Goal: Task Accomplishment & Management: Complete application form

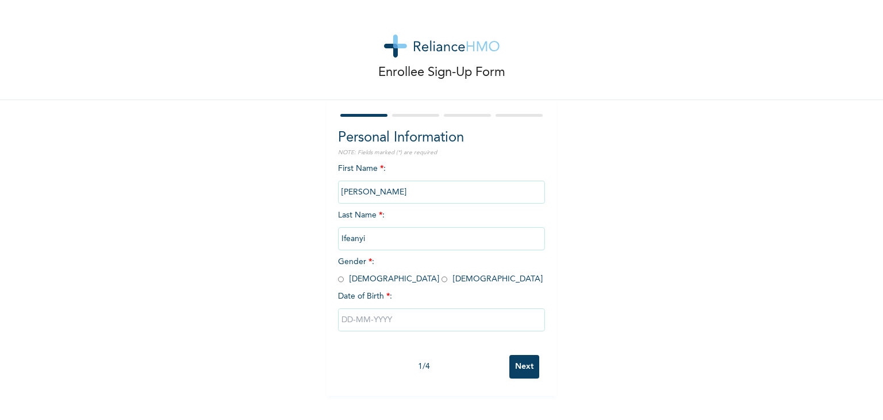
click at [338, 277] on input "radio" at bounding box center [341, 279] width 6 height 11
radio input "true"
click at [392, 324] on input "text" at bounding box center [441, 319] width 207 height 23
select select "9"
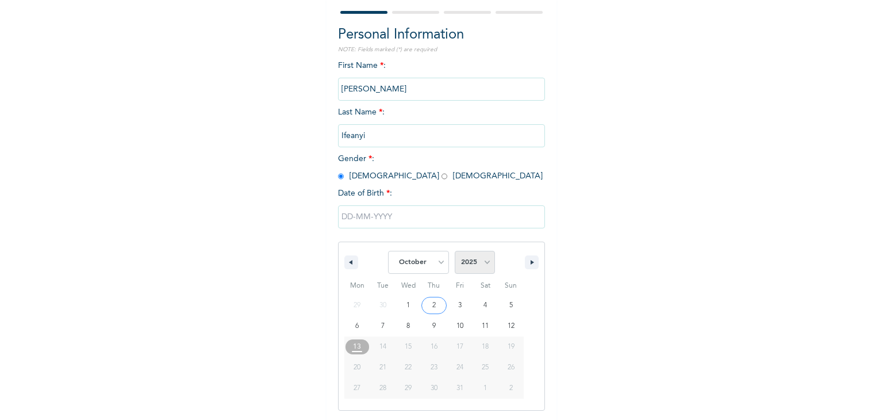
click at [473, 266] on select "2025 2024 2023 2022 2021 2020 2019 2018 2017 2016 2015 2014 2013 2012 2011 2010…" at bounding box center [475, 262] width 40 height 23
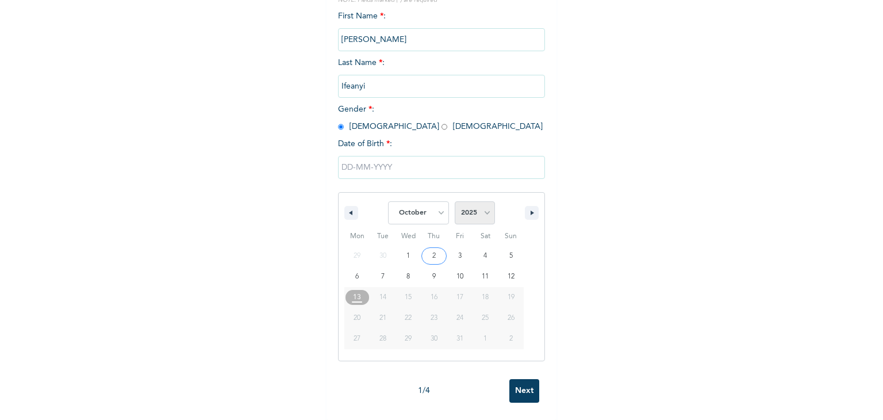
click at [483, 205] on select "2025 2024 2023 2022 2021 2020 2019 2018 2017 2016 2015 2014 2013 2012 2011 2010…" at bounding box center [475, 212] width 40 height 23
select select "1996"
click at [455, 201] on select "2025 2024 2023 2022 2021 2020 2019 2018 2017 2016 2015 2014 2013 2012 2011 2010…" at bounding box center [475, 212] width 40 height 23
type input "[DATE]"
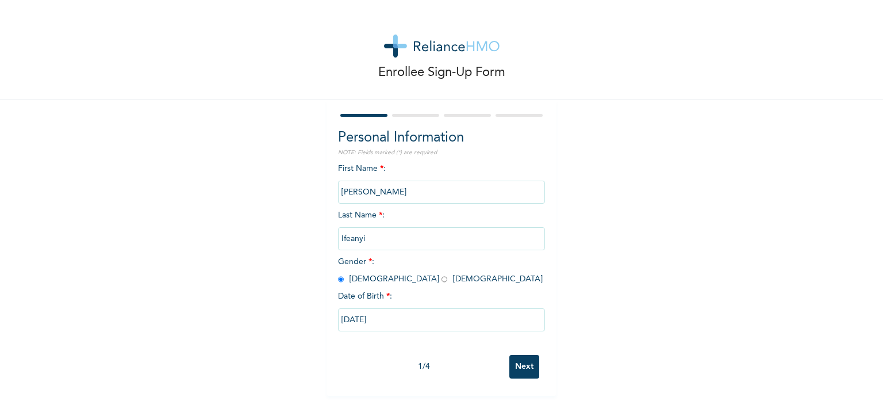
click at [522, 367] on input "Next" at bounding box center [525, 367] width 30 height 24
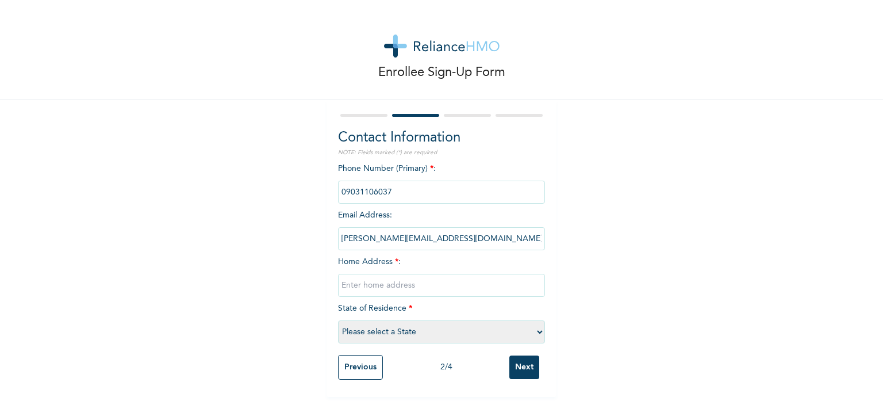
click at [418, 290] on input "text" at bounding box center [441, 285] width 207 height 23
click at [407, 286] on input "text" at bounding box center [441, 285] width 207 height 23
type input "[STREET_ADDRESS][PERSON_NAME]"
click at [457, 335] on select "Please select a State [PERSON_NAME] (FCT) [PERSON_NAME] Ibom [GEOGRAPHIC_DATA] …" at bounding box center [441, 331] width 207 height 23
select select "25"
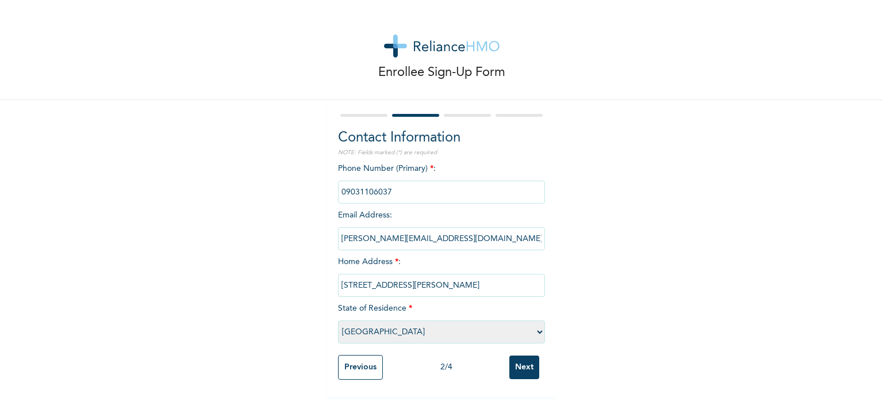
click at [338, 320] on select "Please select a State [PERSON_NAME] (FCT) [PERSON_NAME] Ibom [GEOGRAPHIC_DATA] …" at bounding box center [441, 331] width 207 height 23
click at [515, 366] on input "Next" at bounding box center [525, 367] width 30 height 24
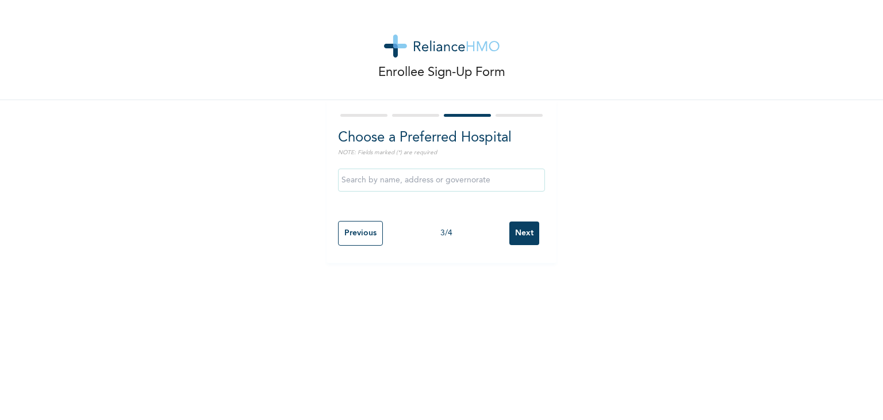
click at [444, 177] on input "text" at bounding box center [441, 180] width 207 height 23
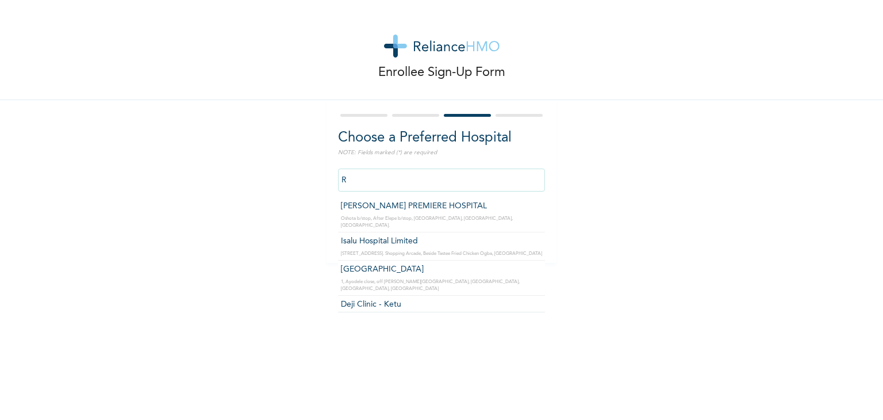
type input "R"
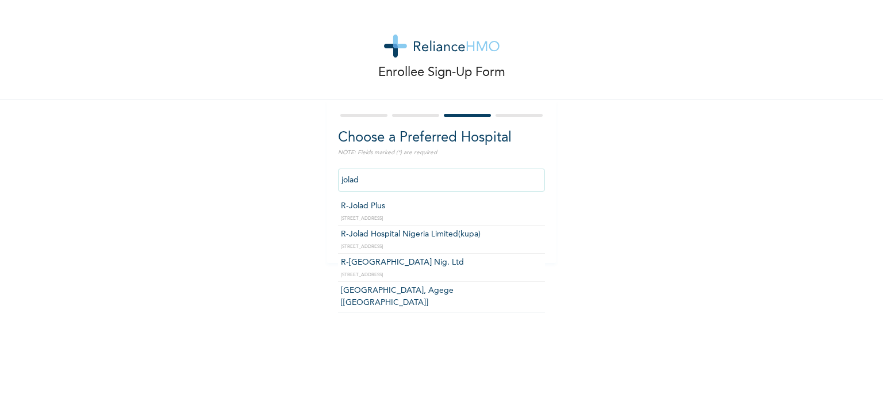
type input "R-Jolad Plus"
click at [451, 179] on input "R-Jolad Plus" at bounding box center [441, 180] width 207 height 23
click at [598, 224] on div "Enrollee Sign-Up Form Choose a Preferred Hospital NOTE: Fields marked (*) are r…" at bounding box center [441, 131] width 883 height 263
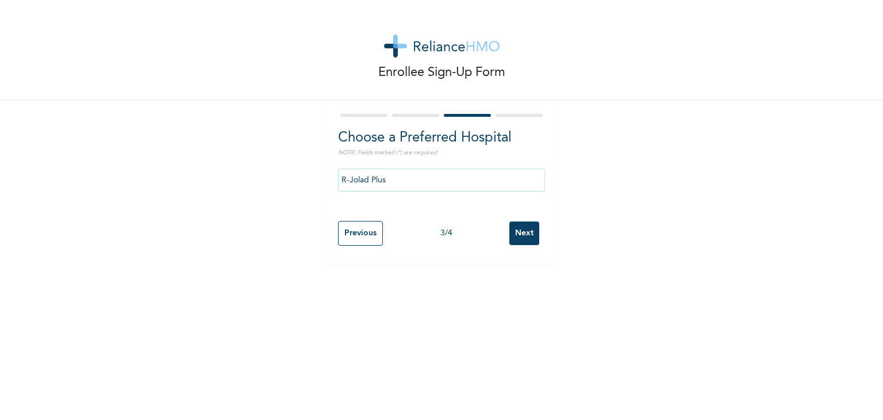
click at [512, 236] on input "Next" at bounding box center [525, 233] width 30 height 24
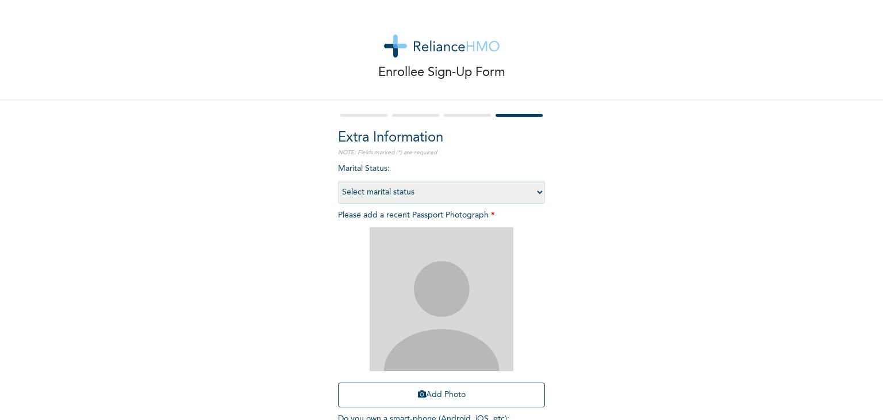
click at [513, 185] on select "Select marital status [DEMOGRAPHIC_DATA] Married [DEMOGRAPHIC_DATA] Widow/[DEMO…" at bounding box center [441, 192] width 207 height 23
select select "1"
click at [338, 181] on select "Select marital status [DEMOGRAPHIC_DATA] Married [DEMOGRAPHIC_DATA] Widow/[DEMO…" at bounding box center [441, 192] width 207 height 23
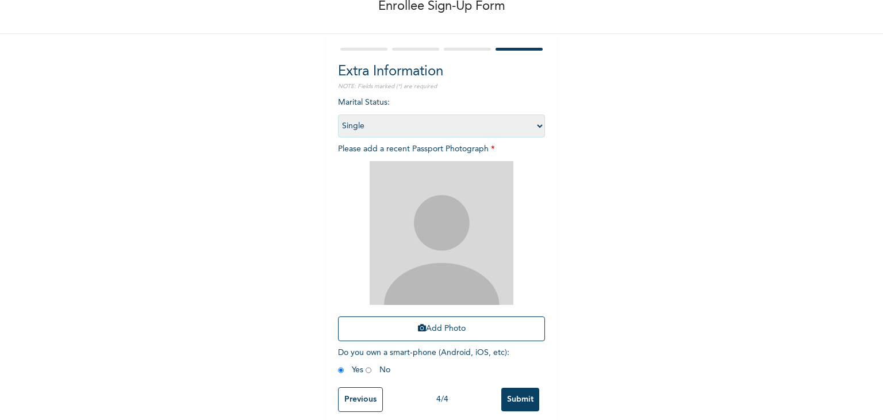
scroll to position [67, 0]
click at [452, 325] on button "Add Photo" at bounding box center [441, 328] width 207 height 25
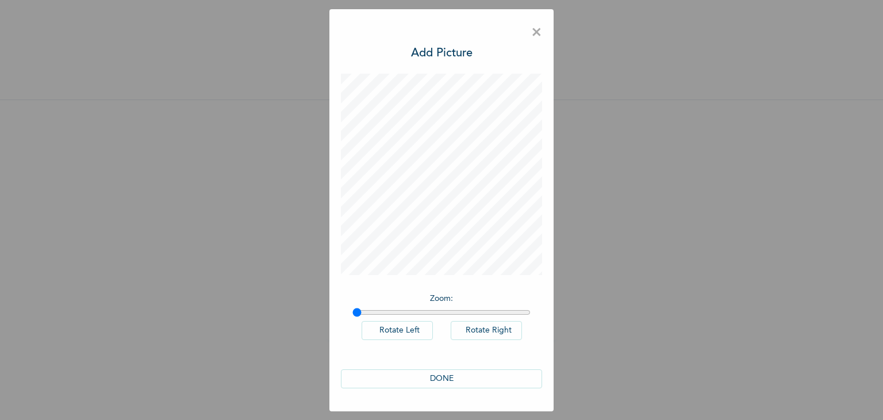
scroll to position [0, 0]
click at [416, 335] on button "Rotate Left" at bounding box center [397, 330] width 71 height 19
click at [485, 330] on button "Rotate Right" at bounding box center [486, 330] width 71 height 19
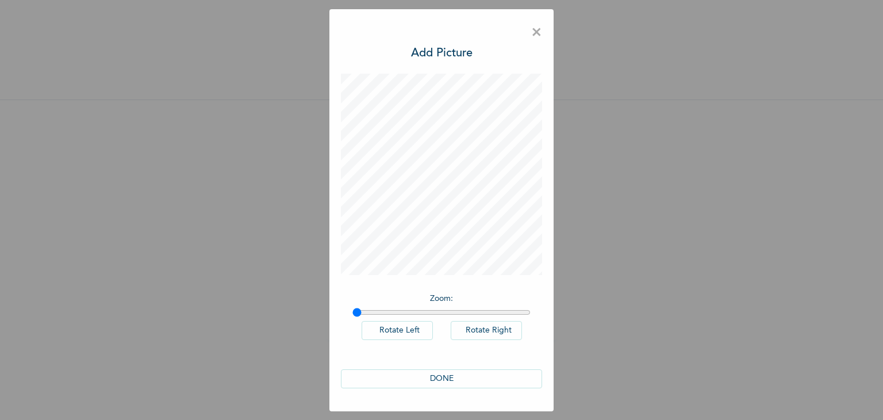
click at [485, 330] on button "Rotate Right" at bounding box center [486, 330] width 71 height 19
click at [437, 380] on button "DONE" at bounding box center [441, 378] width 201 height 19
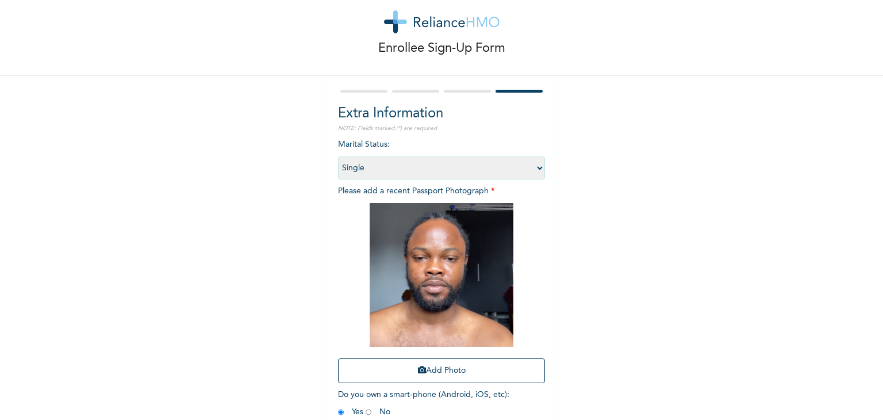
scroll to position [83, 0]
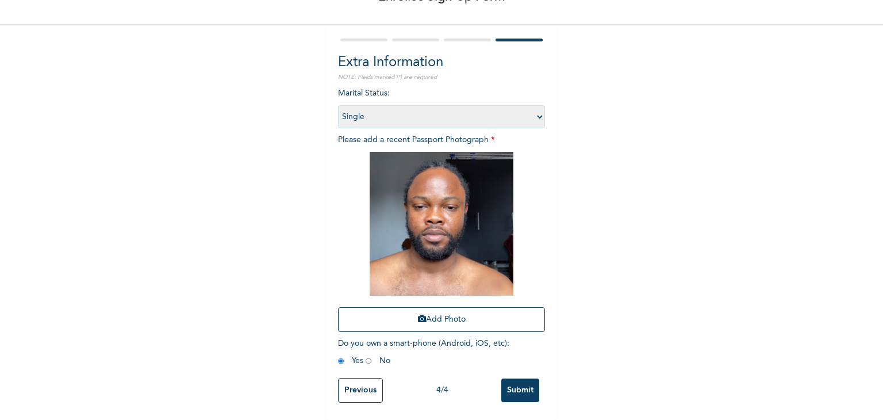
click at [339, 352] on span "Do you own a smart-phone (Android, iOS, etc) : Yes No" at bounding box center [423, 351] width 171 height 25
click at [523, 380] on input "Submit" at bounding box center [520, 390] width 38 height 24
